Goal: Information Seeking & Learning: Understand process/instructions

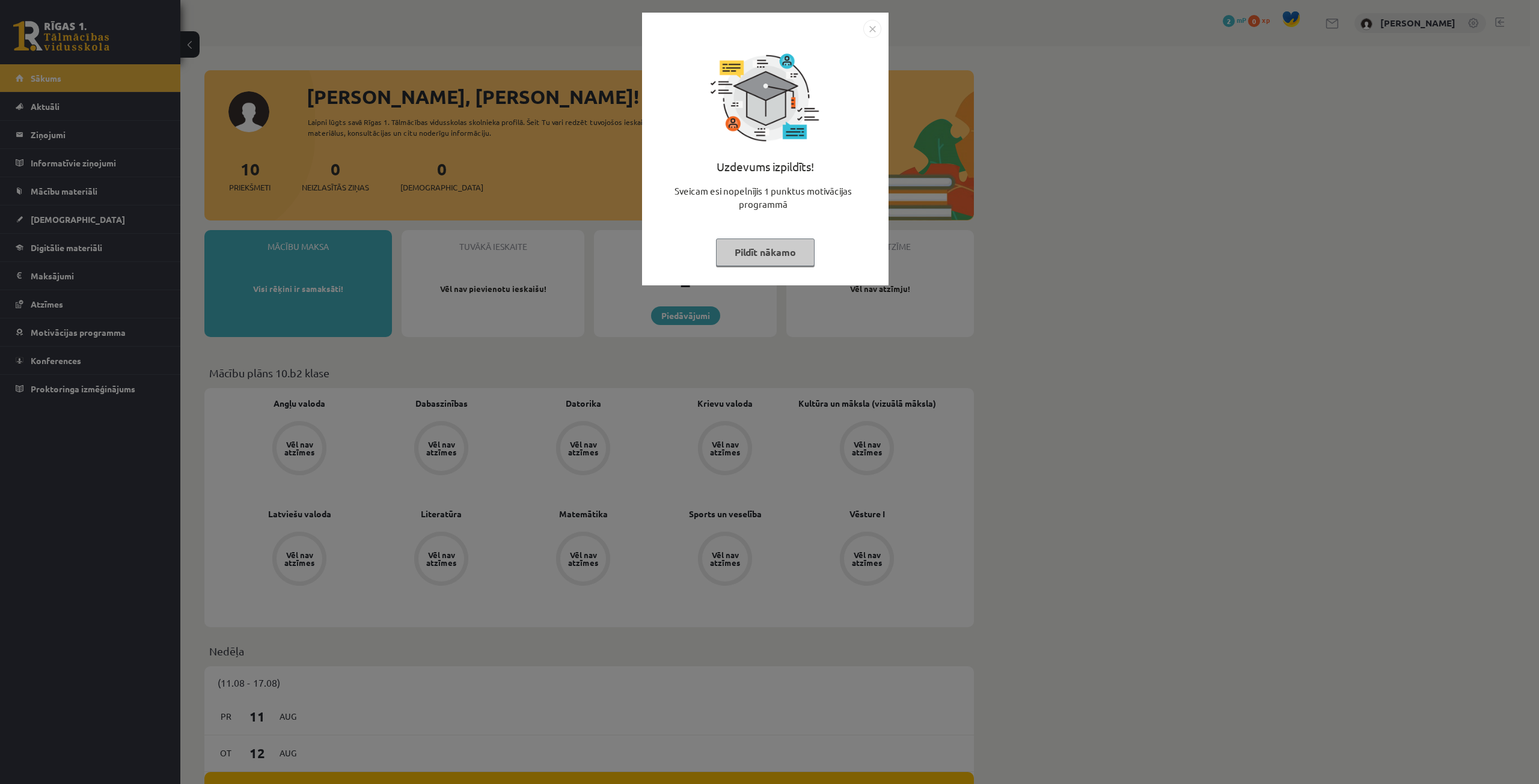
click at [878, 24] on img "Close" at bounding box center [872, 29] width 18 height 18
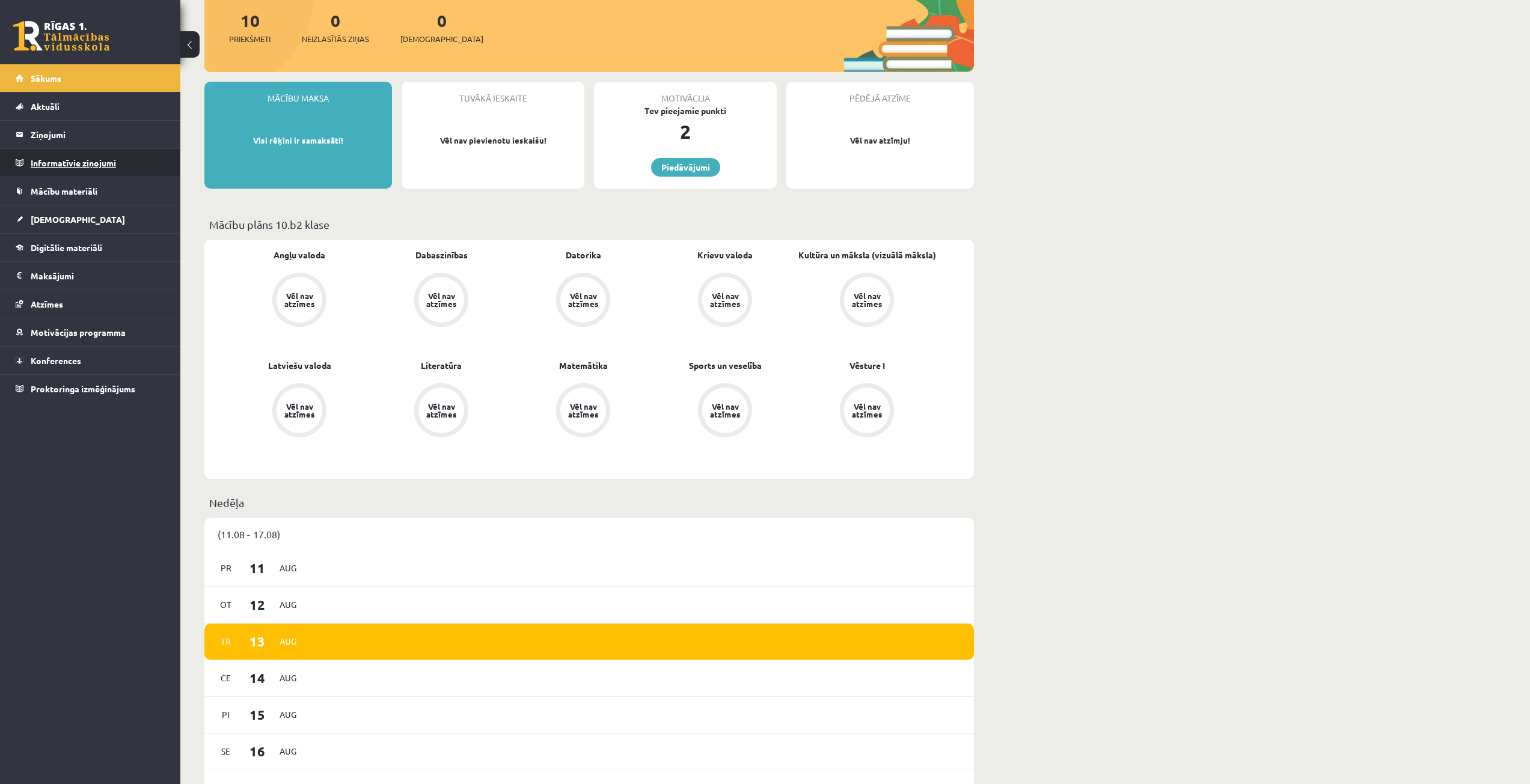
scroll to position [145, 0]
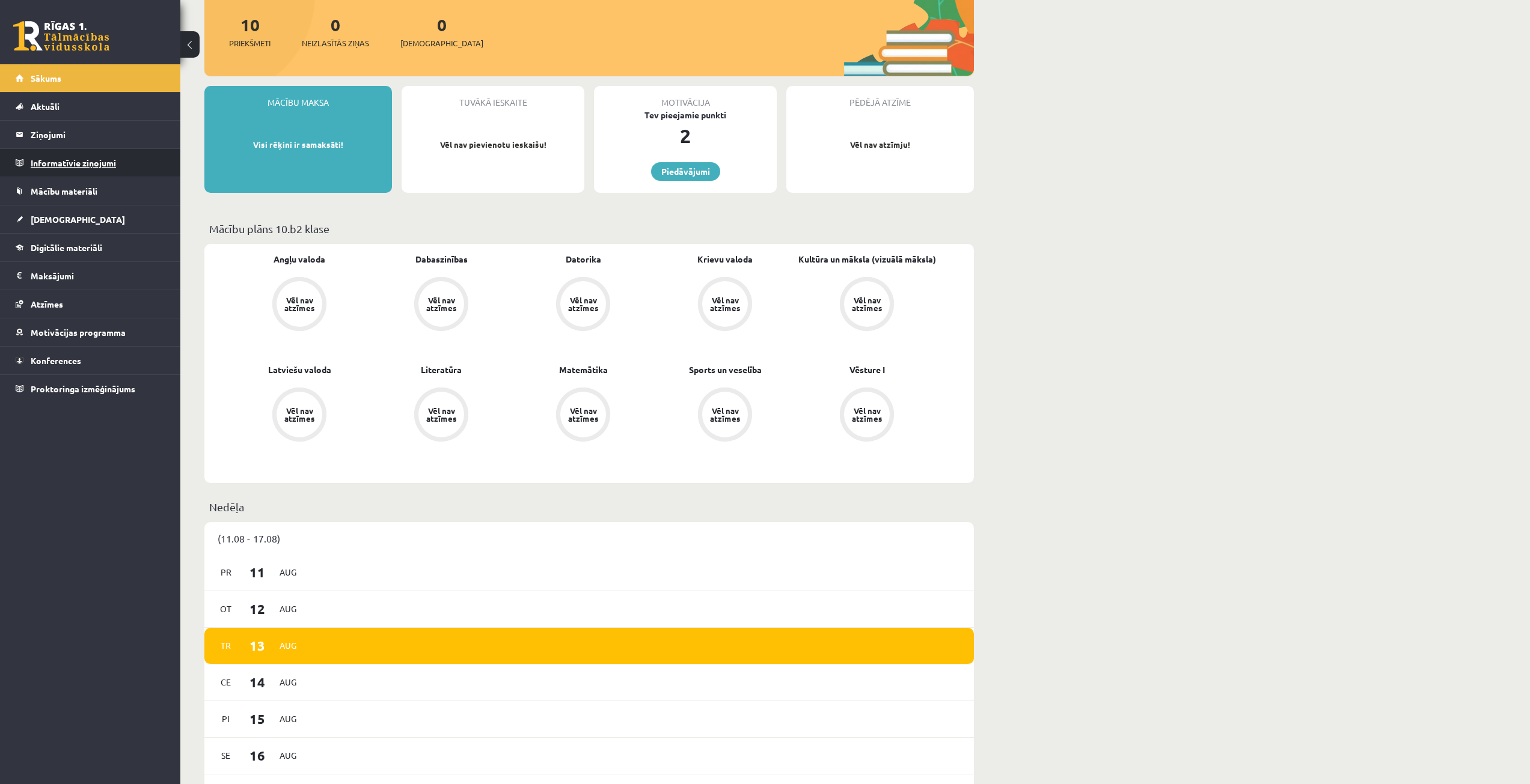
click at [102, 166] on legend "Informatīvie ziņojumi 0" at bounding box center [97, 163] width 134 height 28
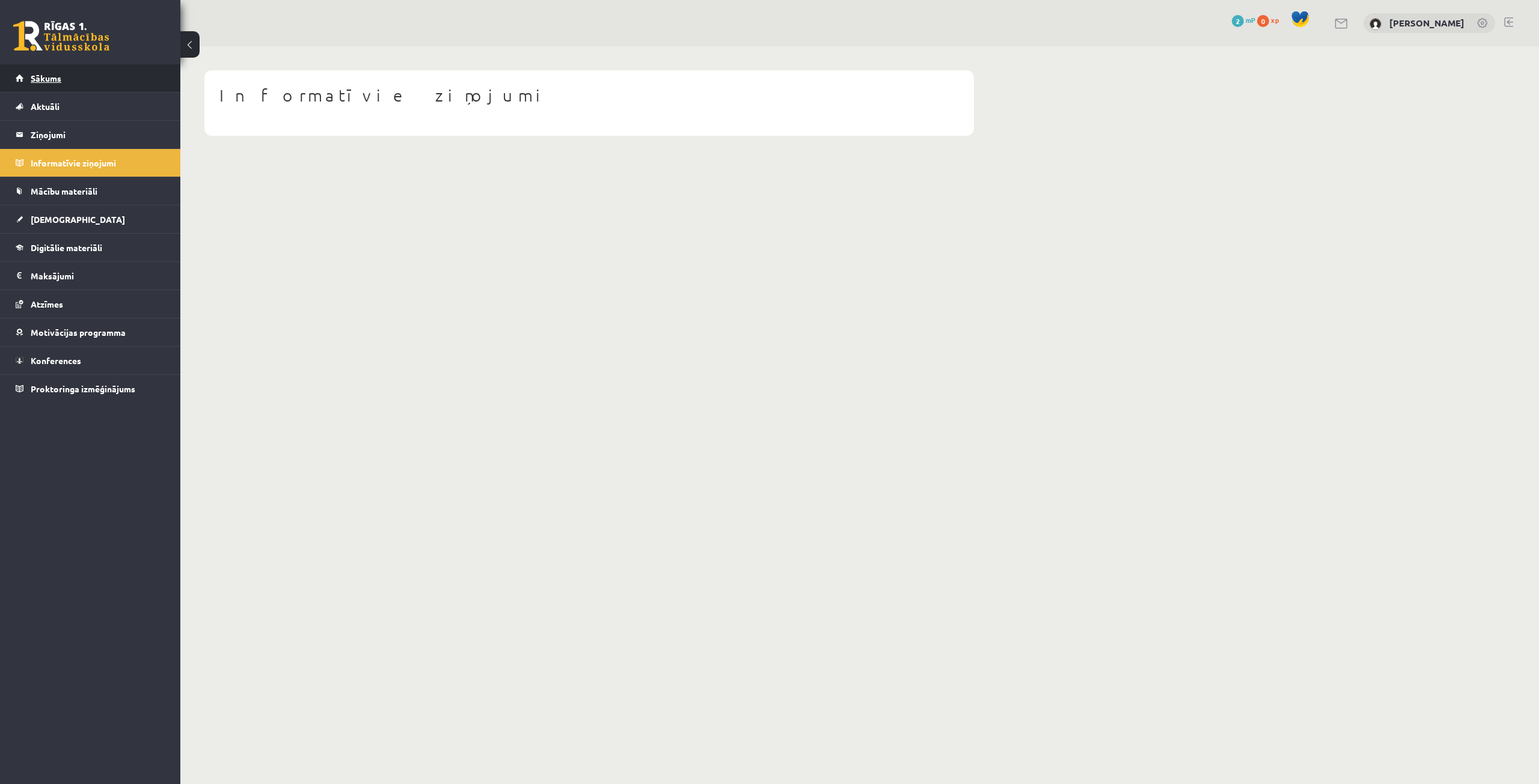
click at [54, 75] on span "Sākums" at bounding box center [46, 77] width 30 height 10
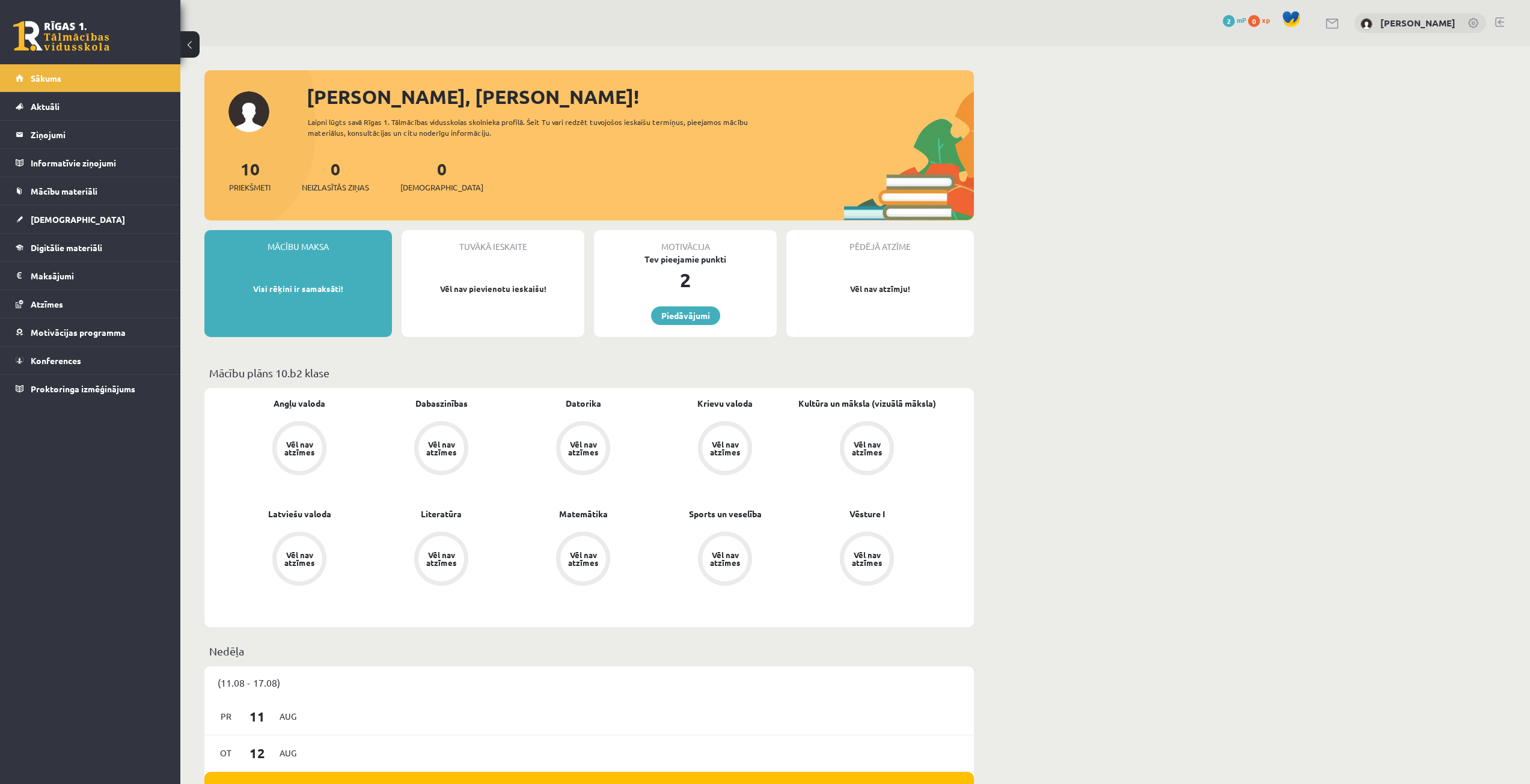
click at [117, 108] on link "Aktuāli" at bounding box center [89, 106] width 149 height 28
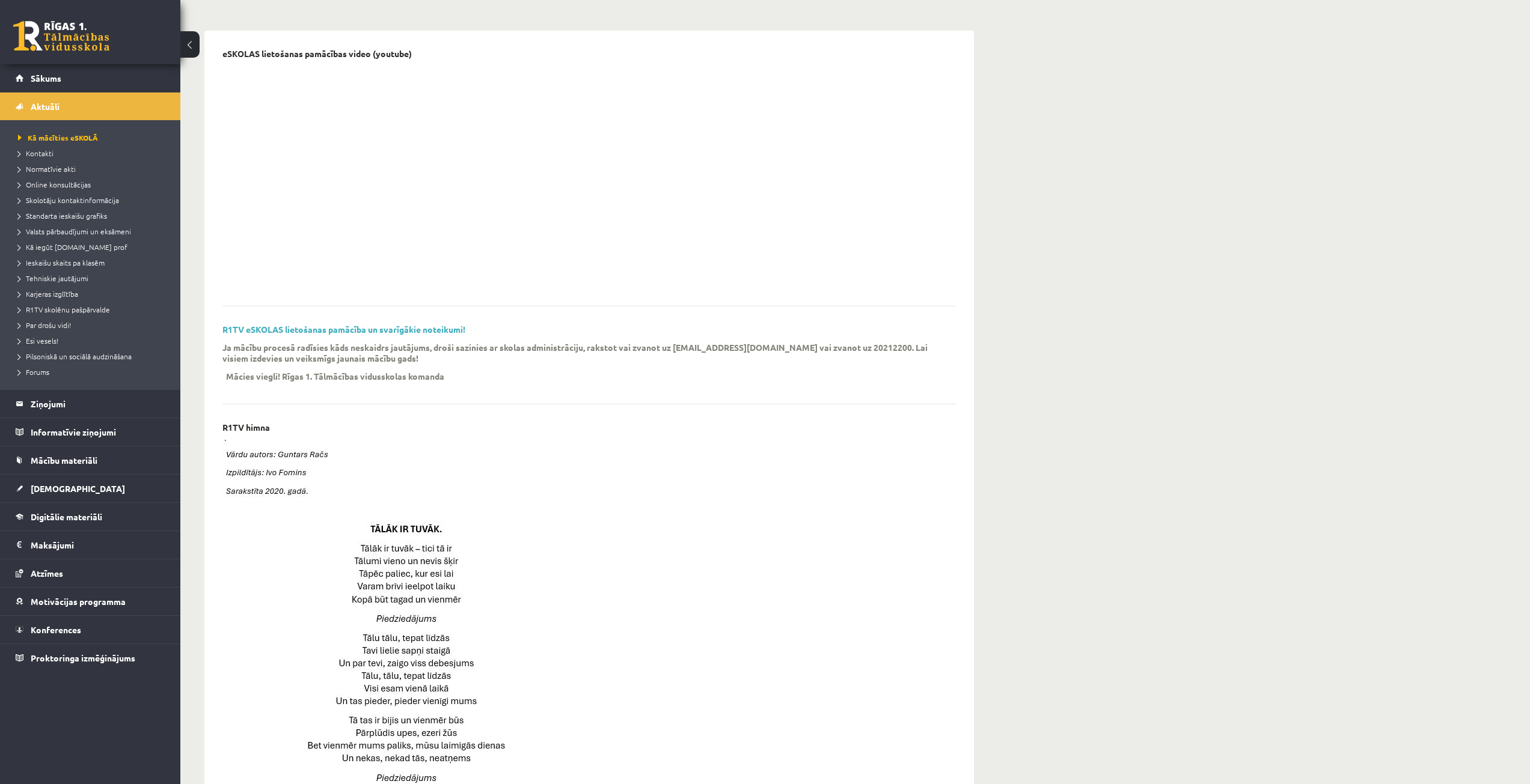
scroll to position [120, 0]
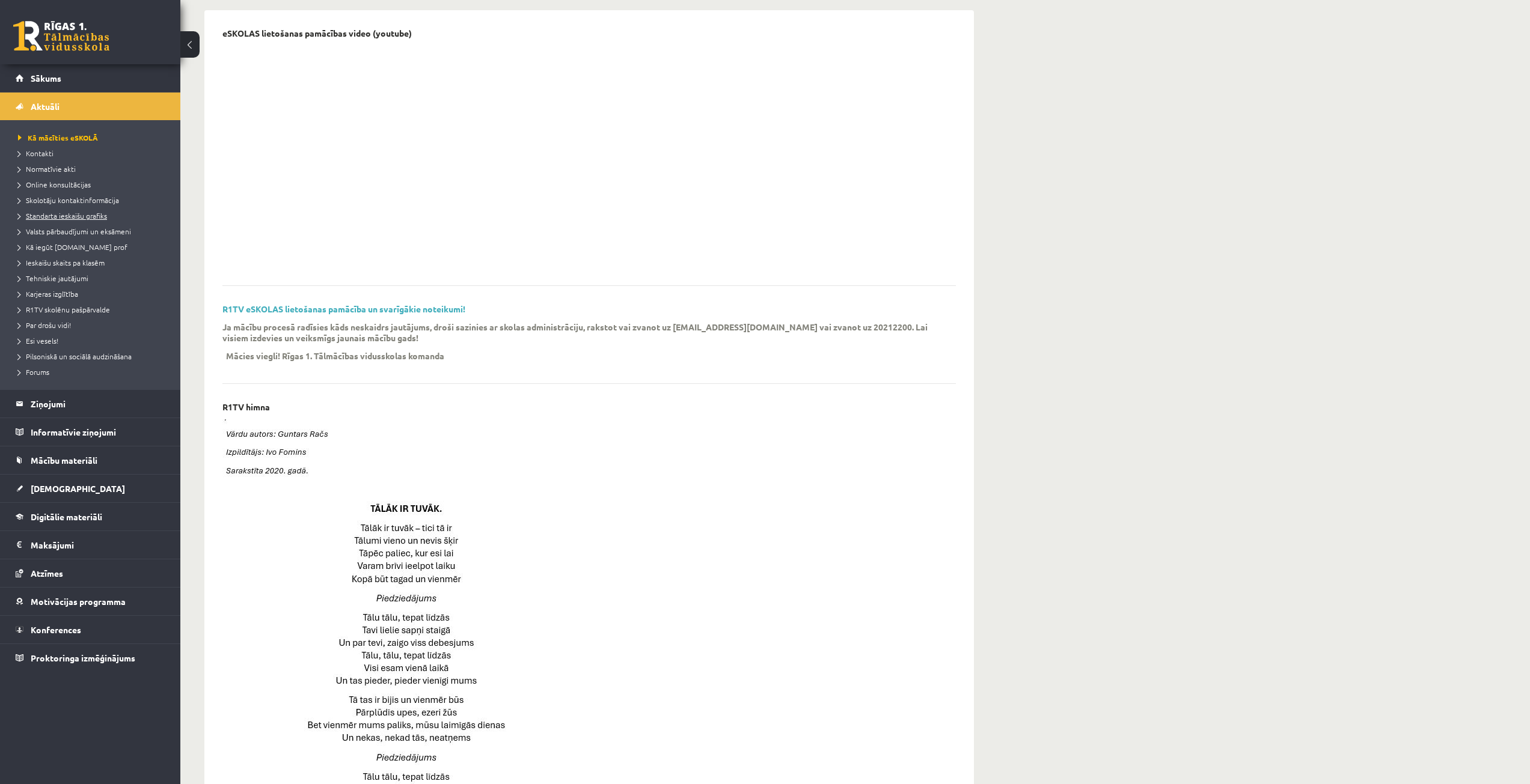
click at [90, 216] on span "Standarta ieskaišu grafiks" at bounding box center [62, 216] width 88 height 10
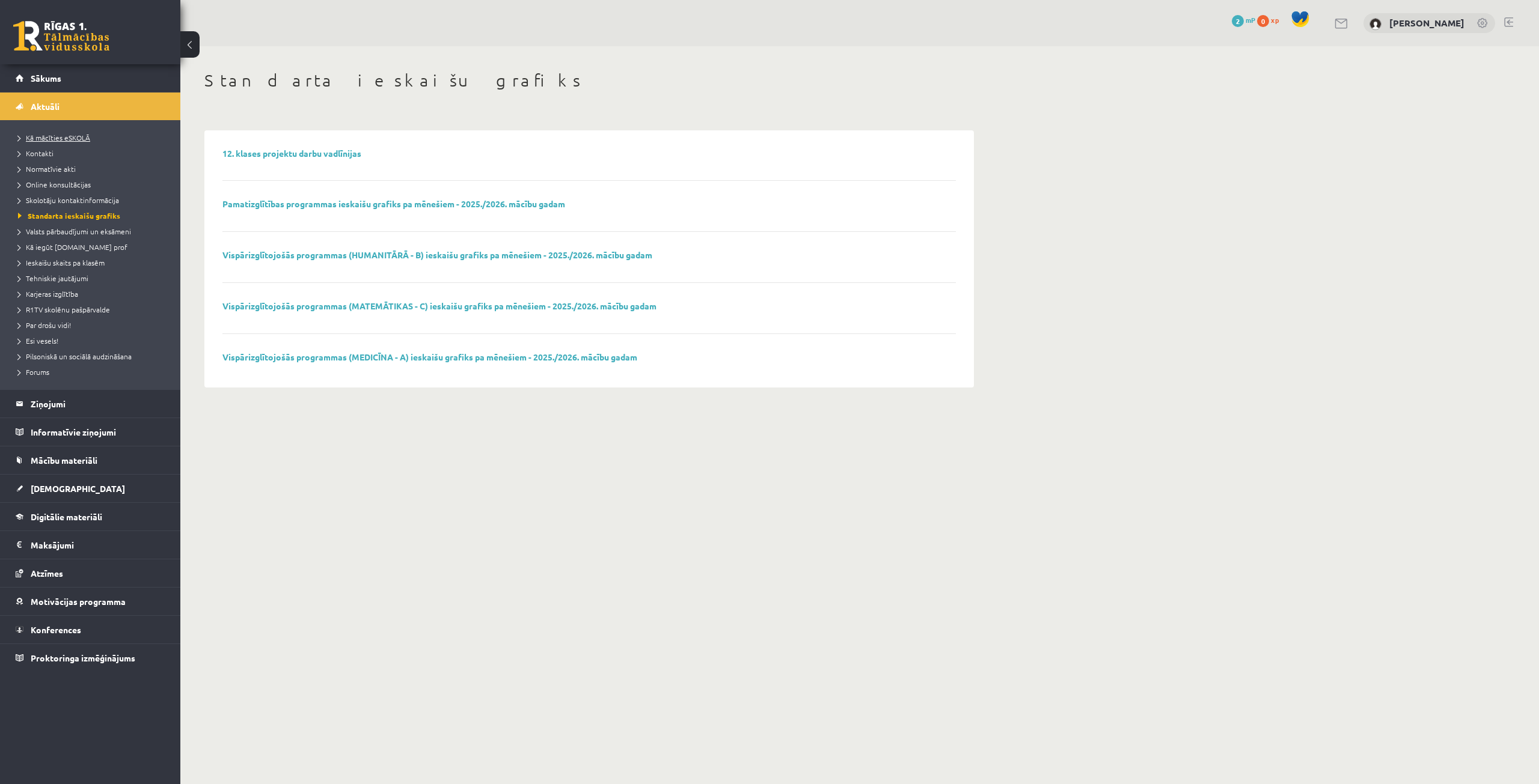
click at [81, 132] on link "Kā mācīties eSKOLĀ" at bounding box center [93, 137] width 150 height 10
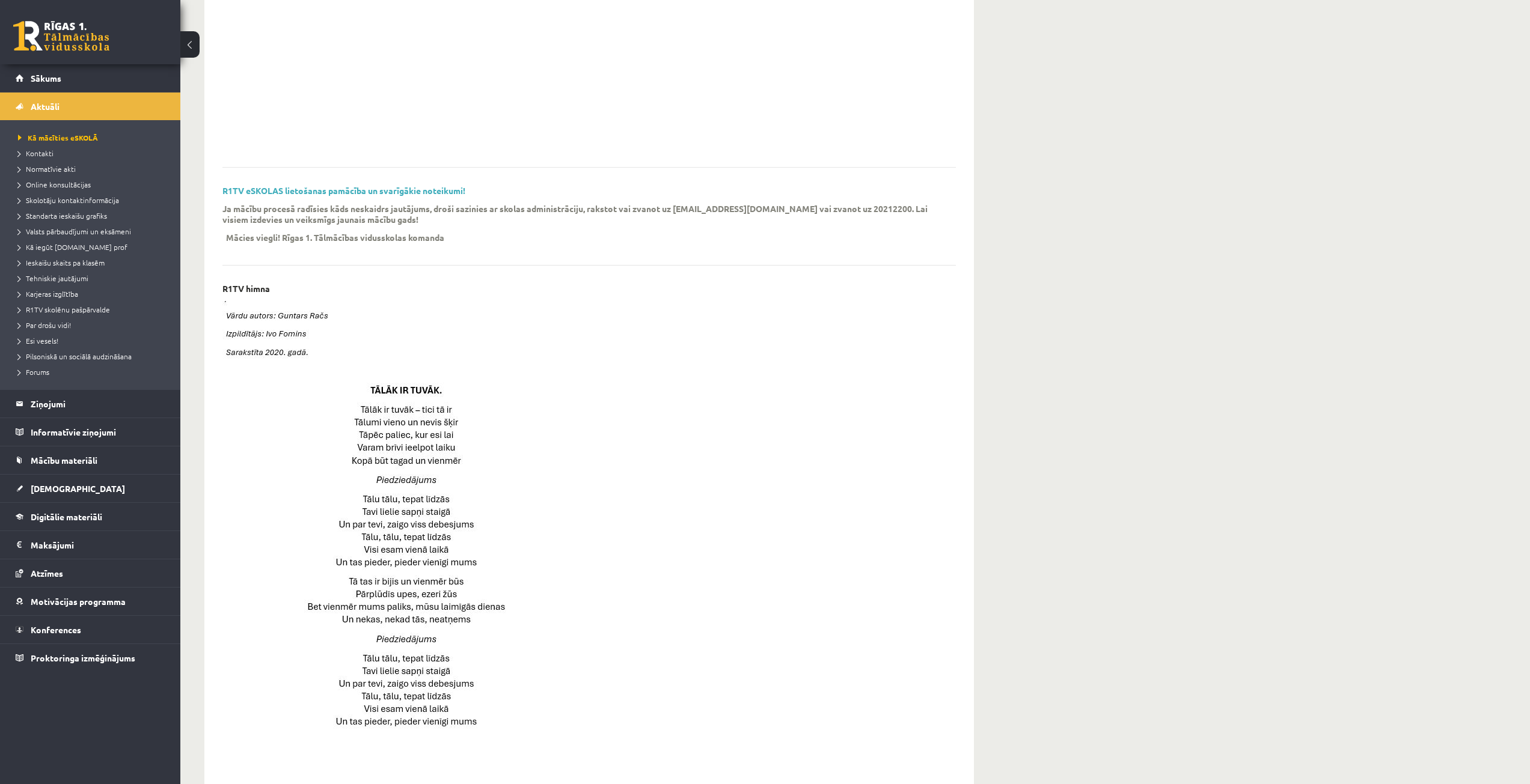
scroll to position [225, 0]
